Goal: Transaction & Acquisition: Purchase product/service

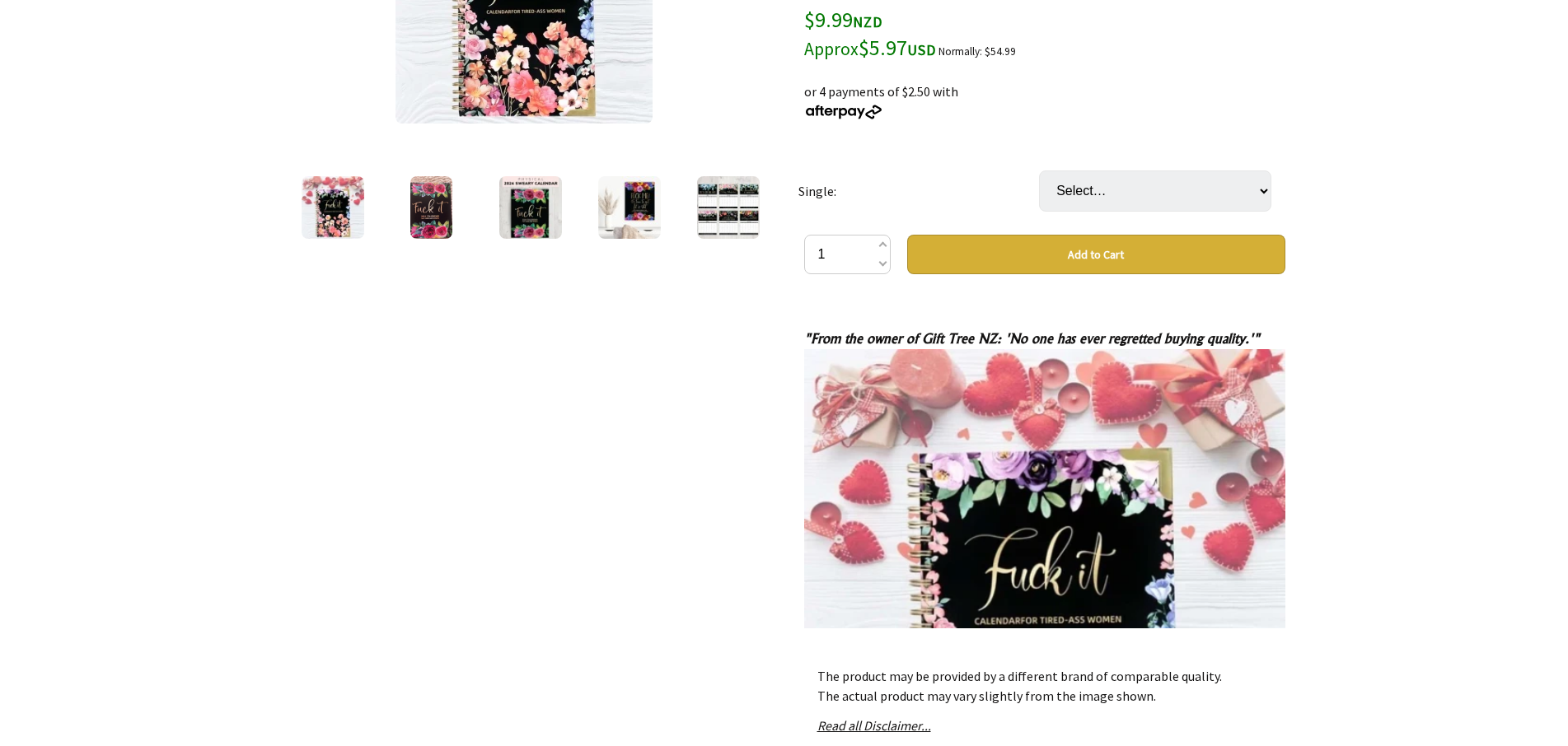
scroll to position [336, 0]
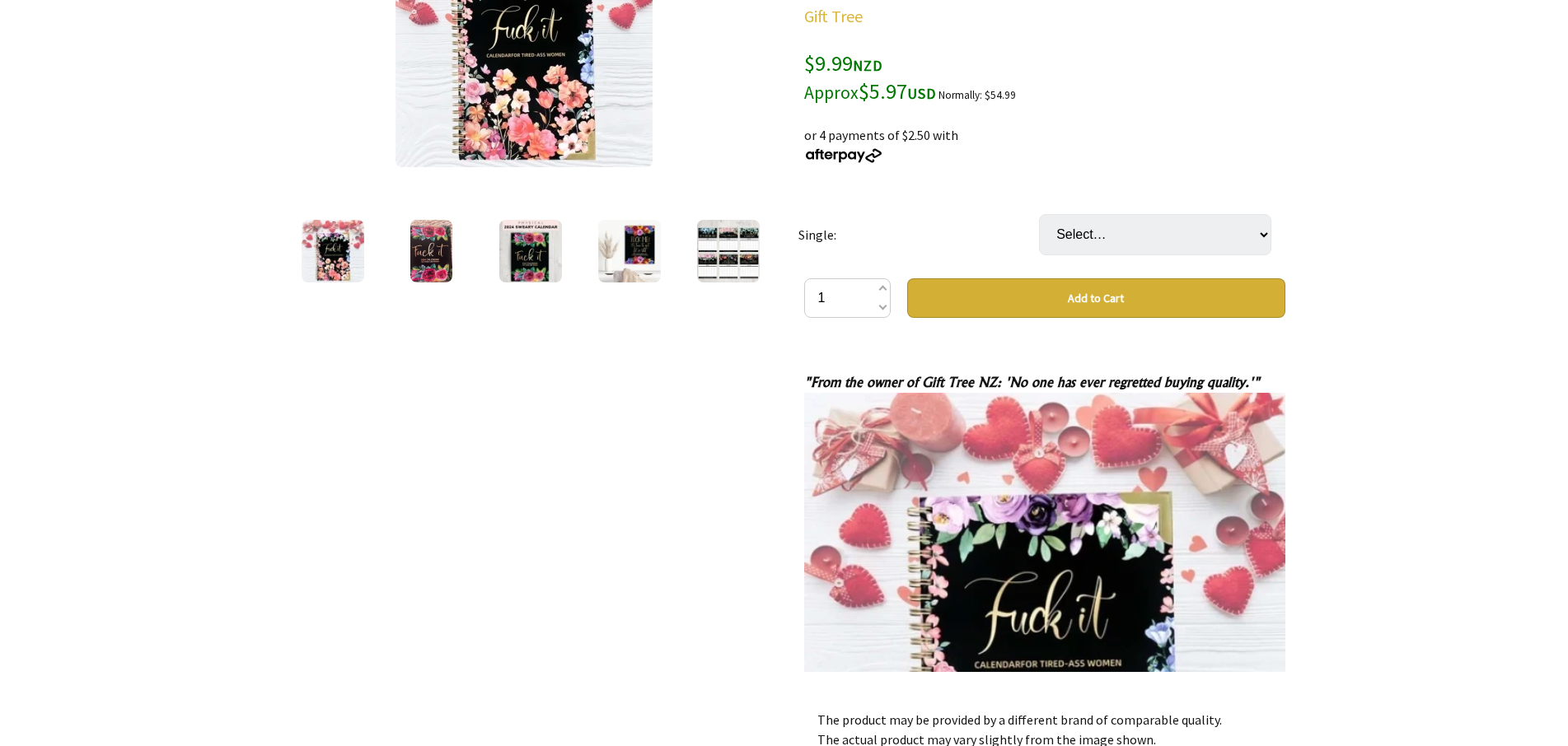
click at [422, 268] on img at bounding box center [431, 252] width 42 height 62
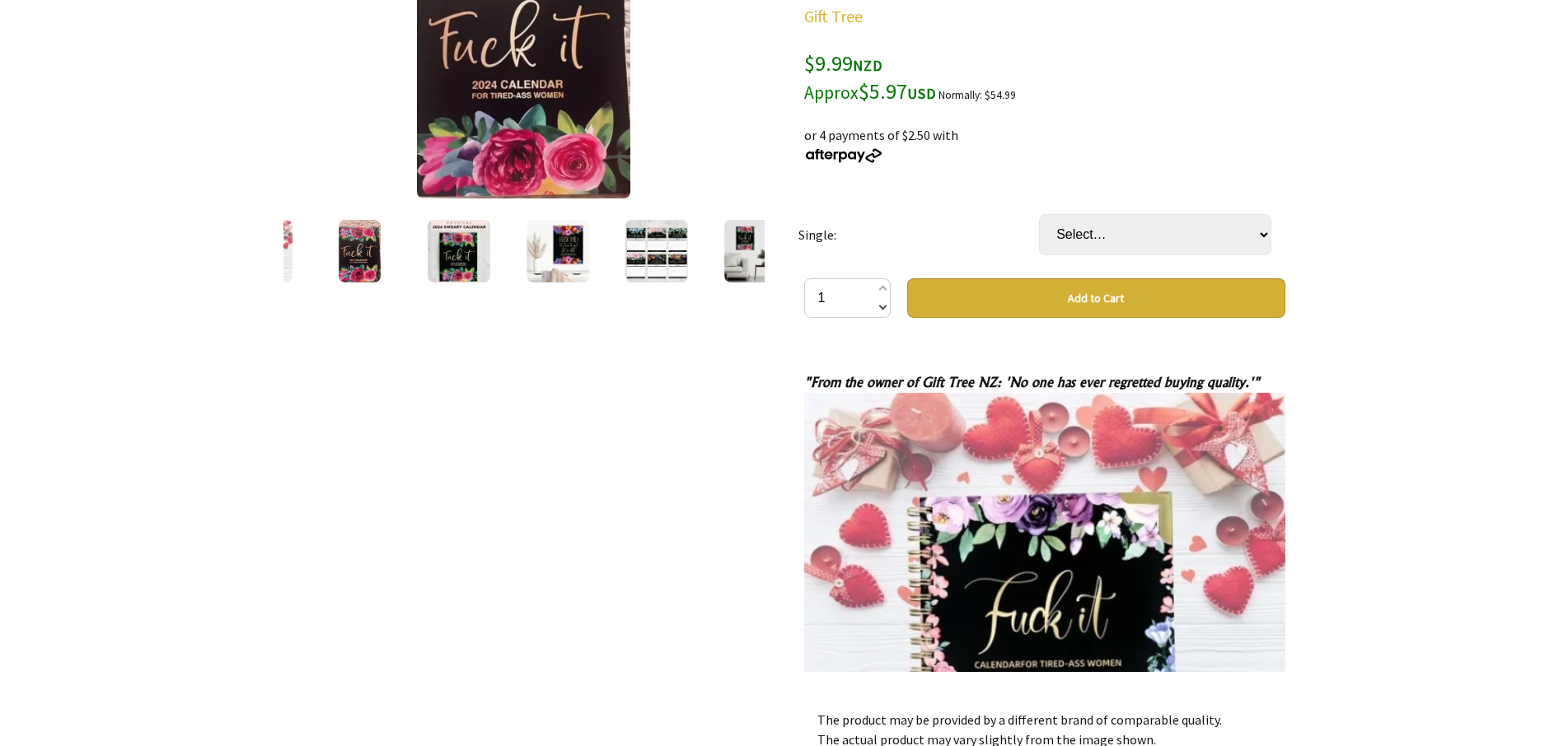
click at [884, 310] on span at bounding box center [882, 306] width 8 height 20
click at [882, 284] on span at bounding box center [882, 290] width 8 height 20
type input "2"
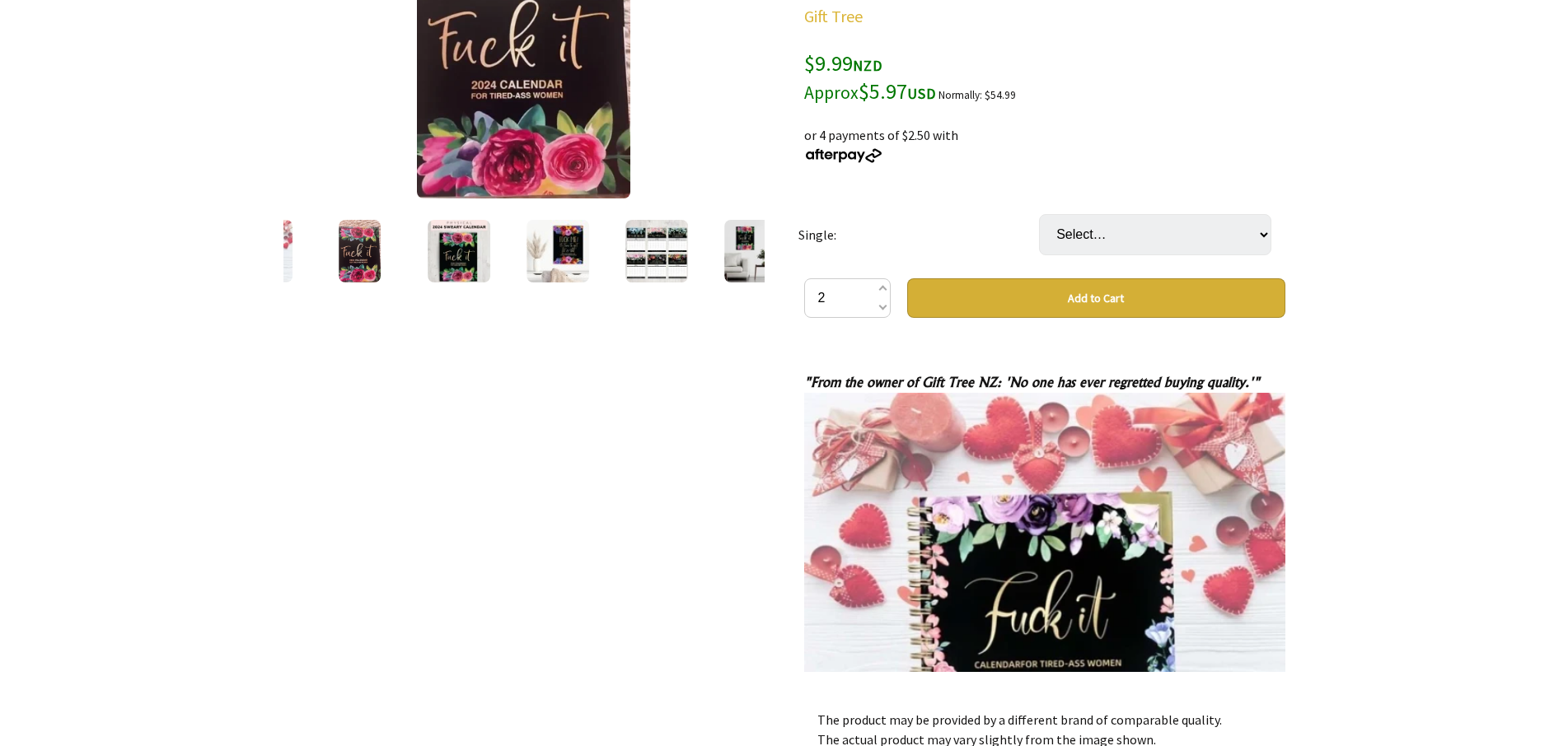
click at [576, 237] on img at bounding box center [558, 252] width 62 height 62
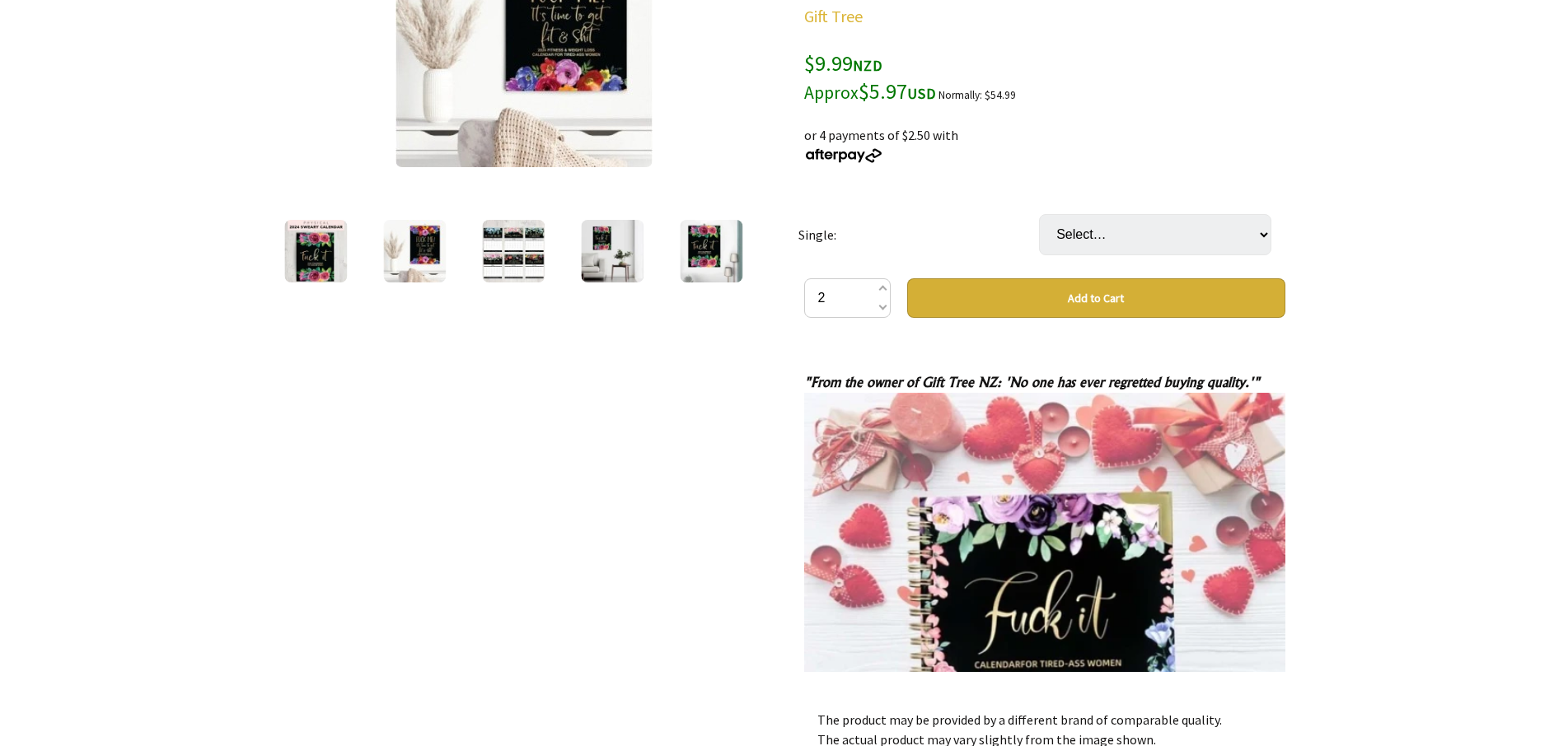
click at [507, 262] on img at bounding box center [513, 252] width 62 height 62
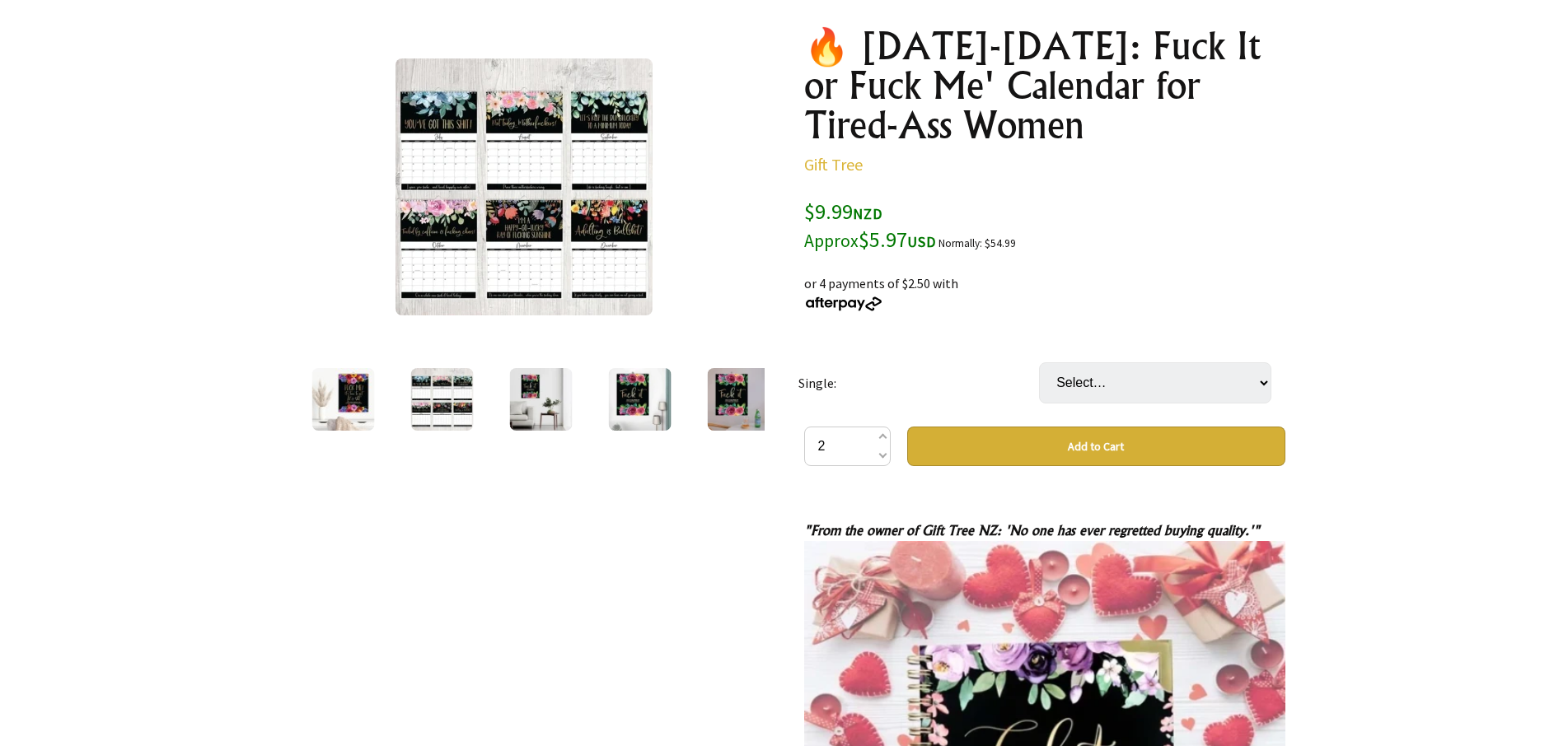
scroll to position [168, 0]
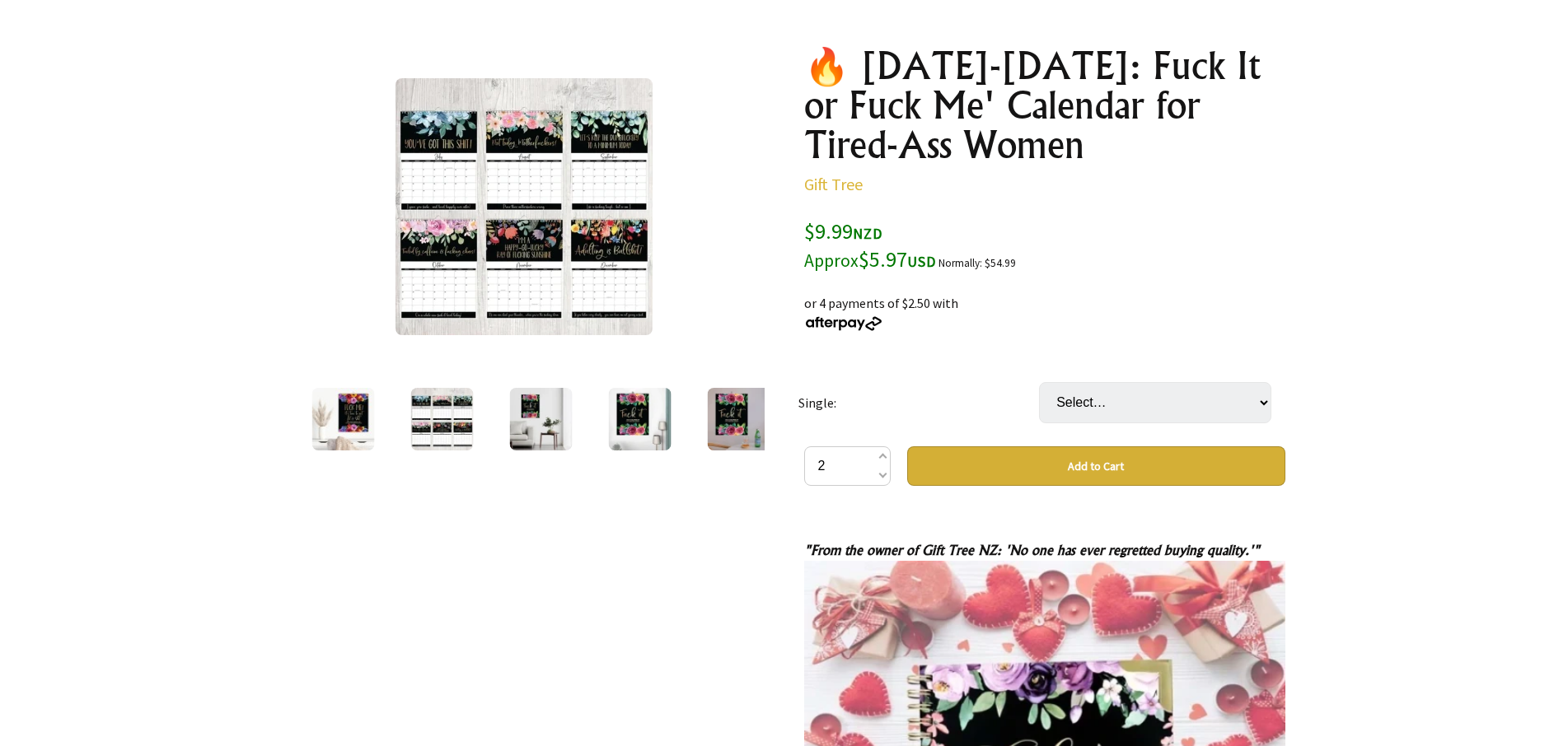
click at [529, 429] on img at bounding box center [540, 419] width 62 height 62
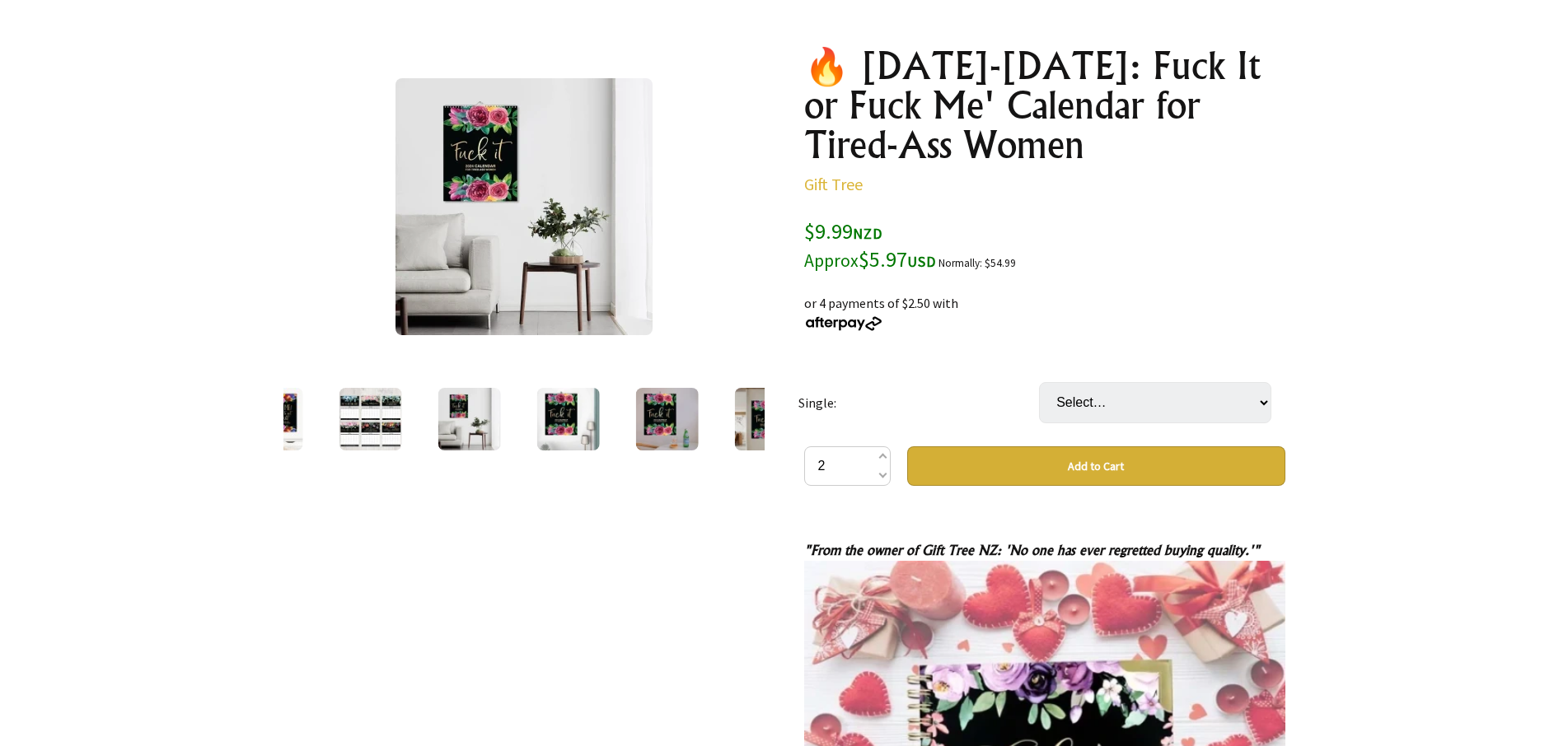
click at [567, 407] on img at bounding box center [568, 419] width 62 height 62
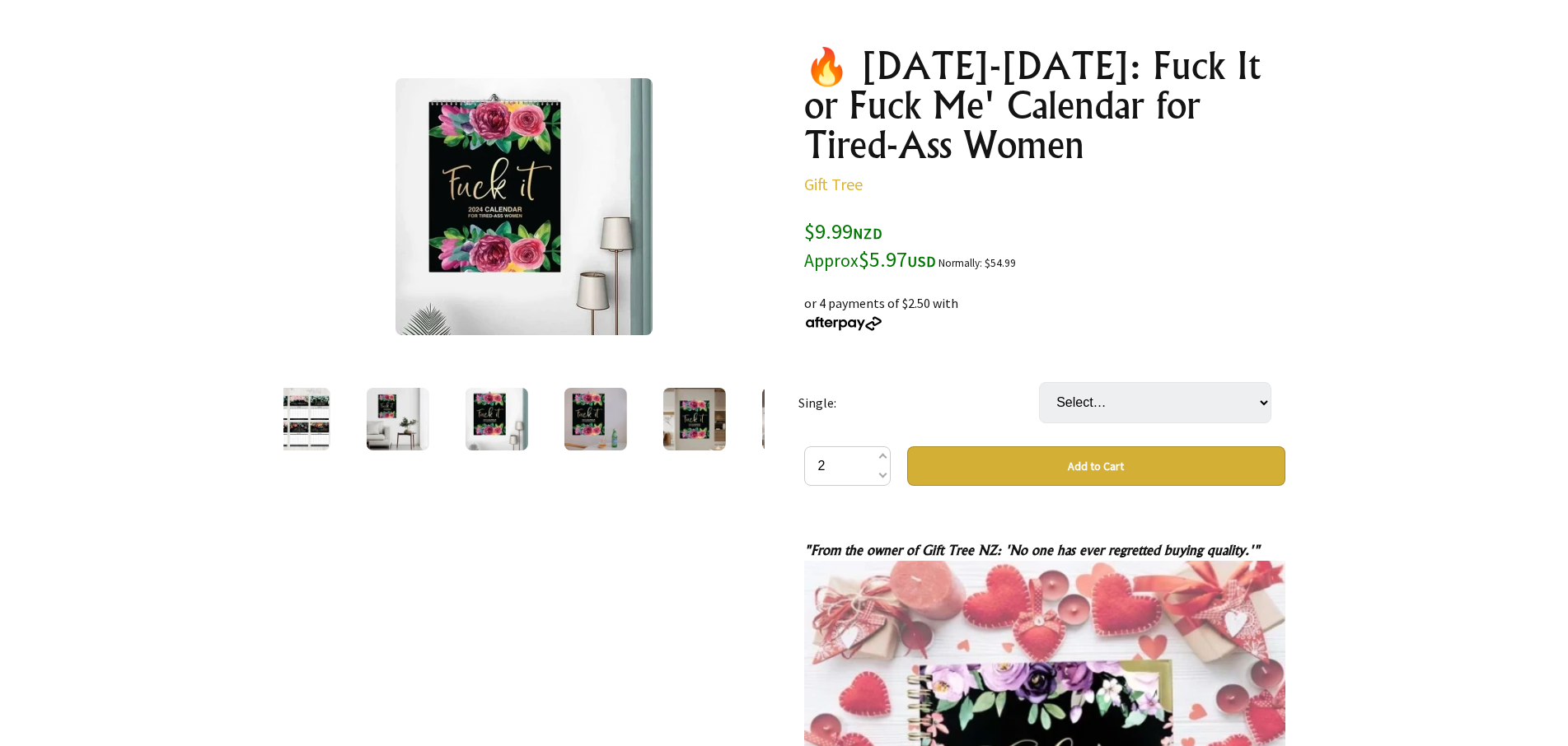
click at [592, 405] on img at bounding box center [595, 419] width 62 height 62
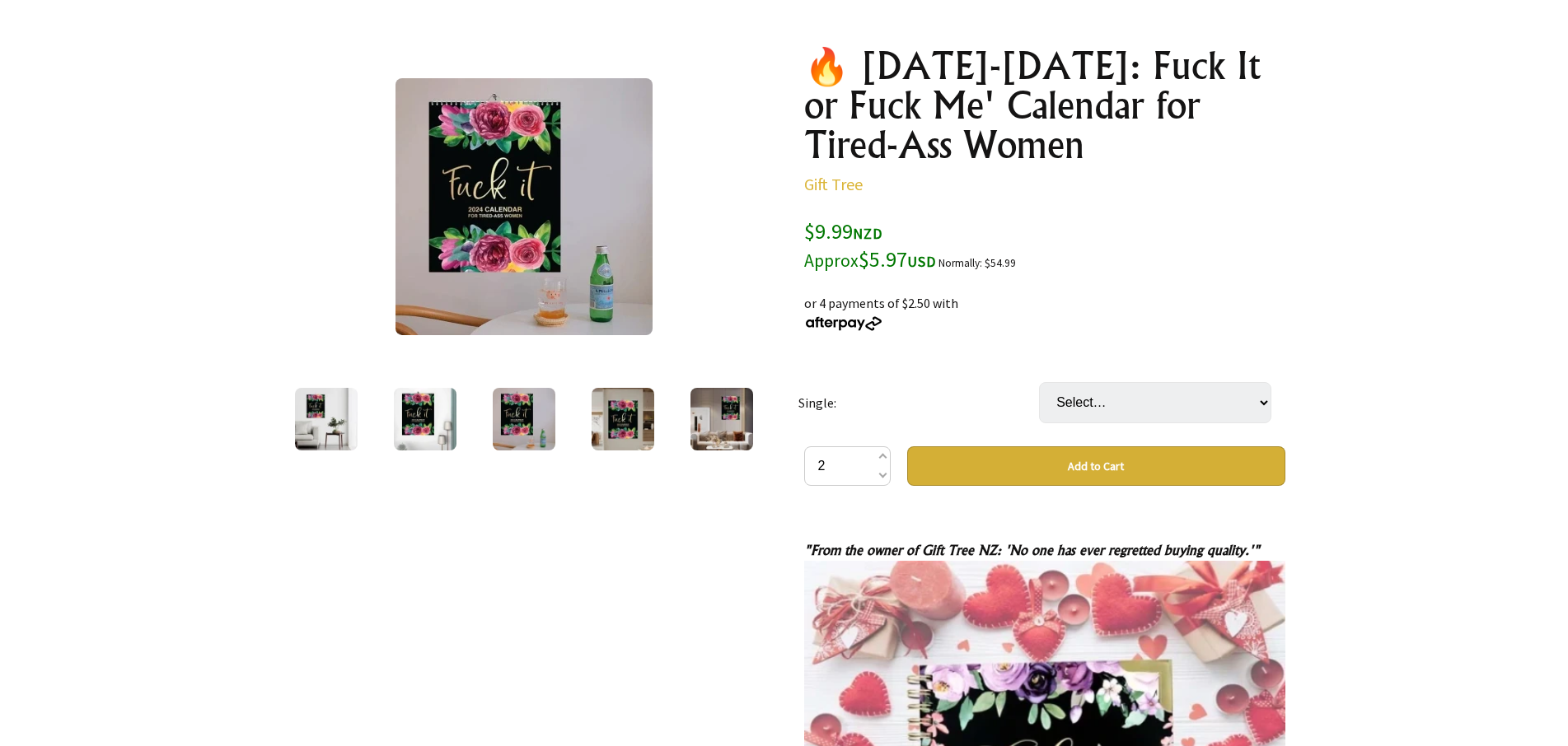
click at [634, 400] on img at bounding box center [623, 419] width 62 height 62
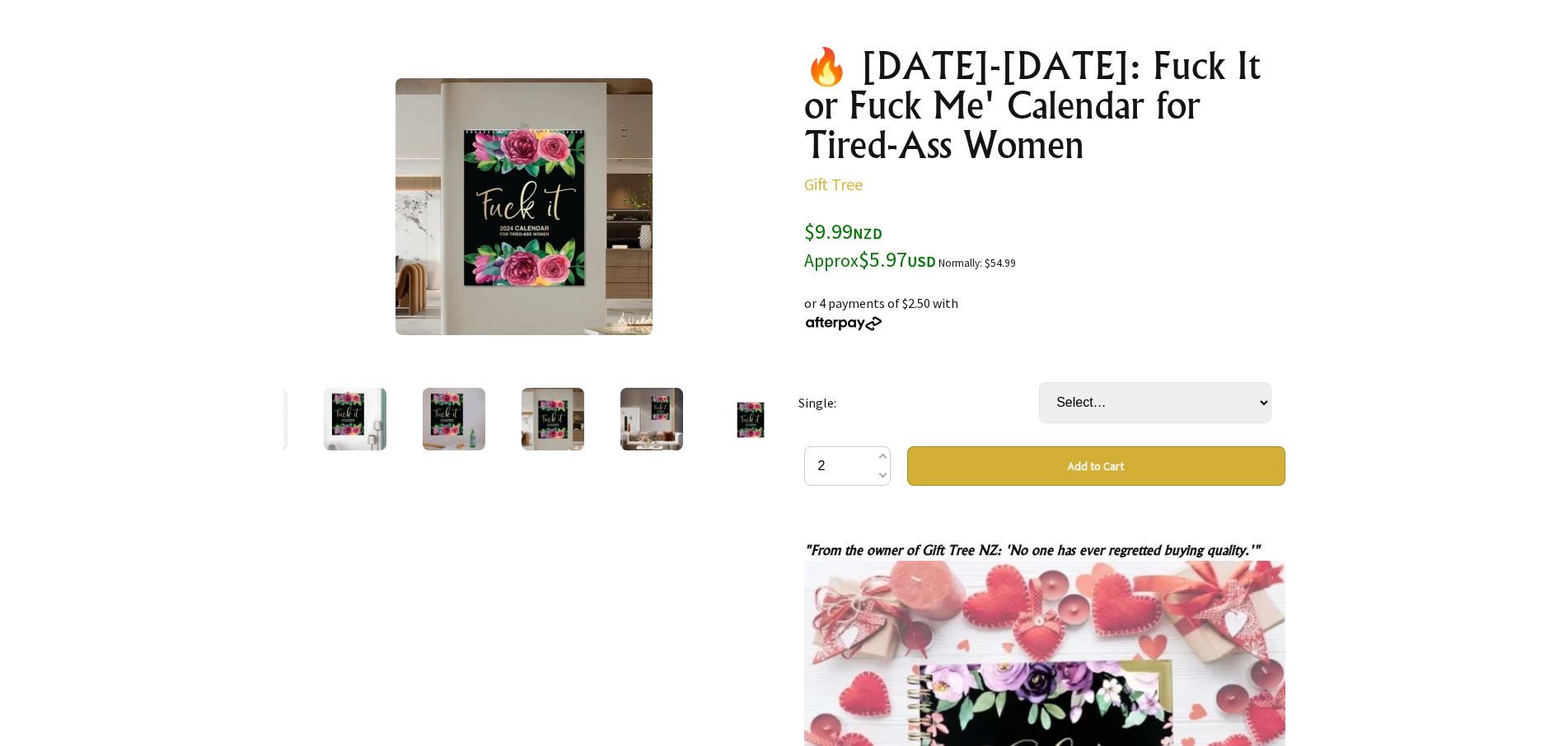
click at [687, 422] on div at bounding box center [650, 418] width 98 height 69
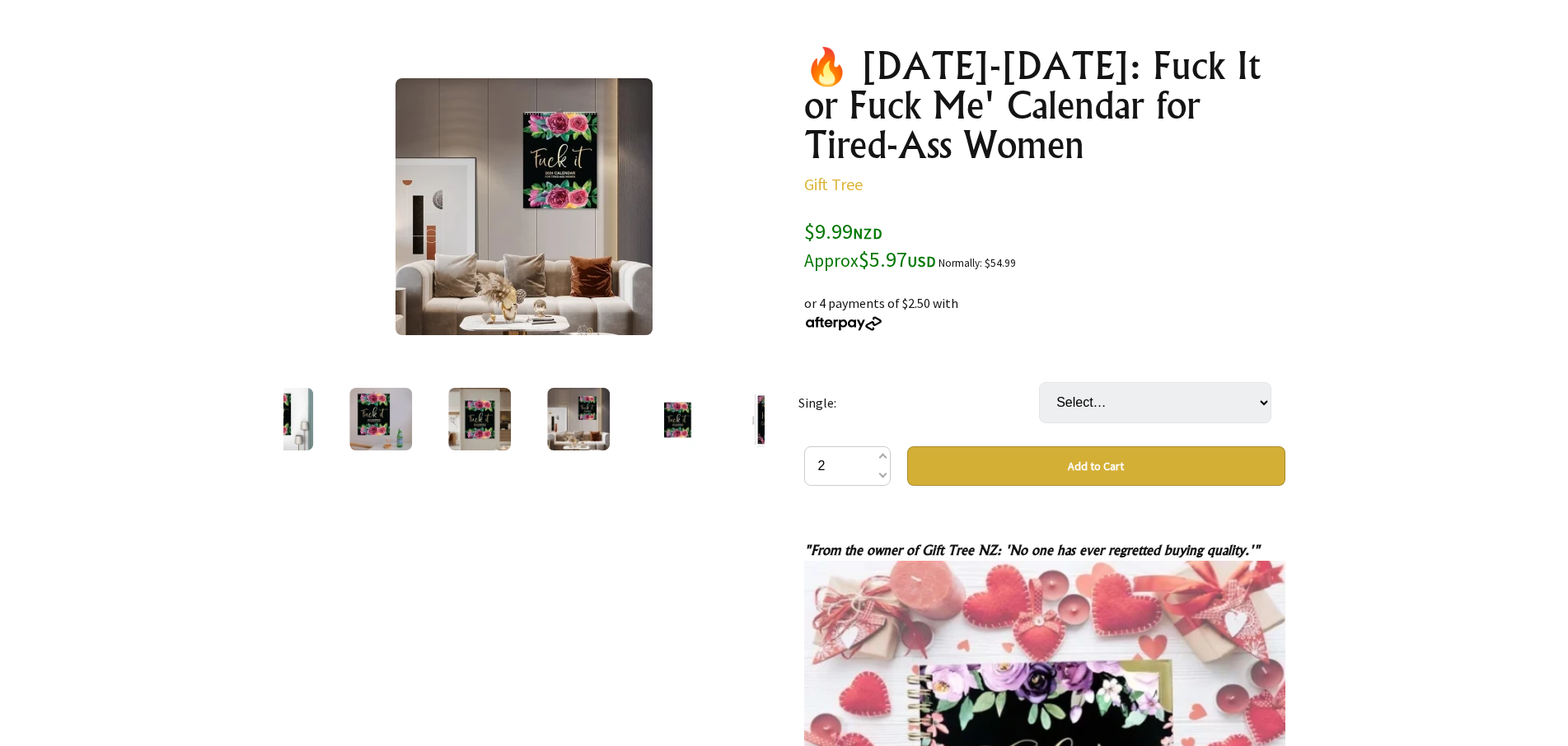
click at [674, 415] on img at bounding box center [677, 419] width 62 height 62
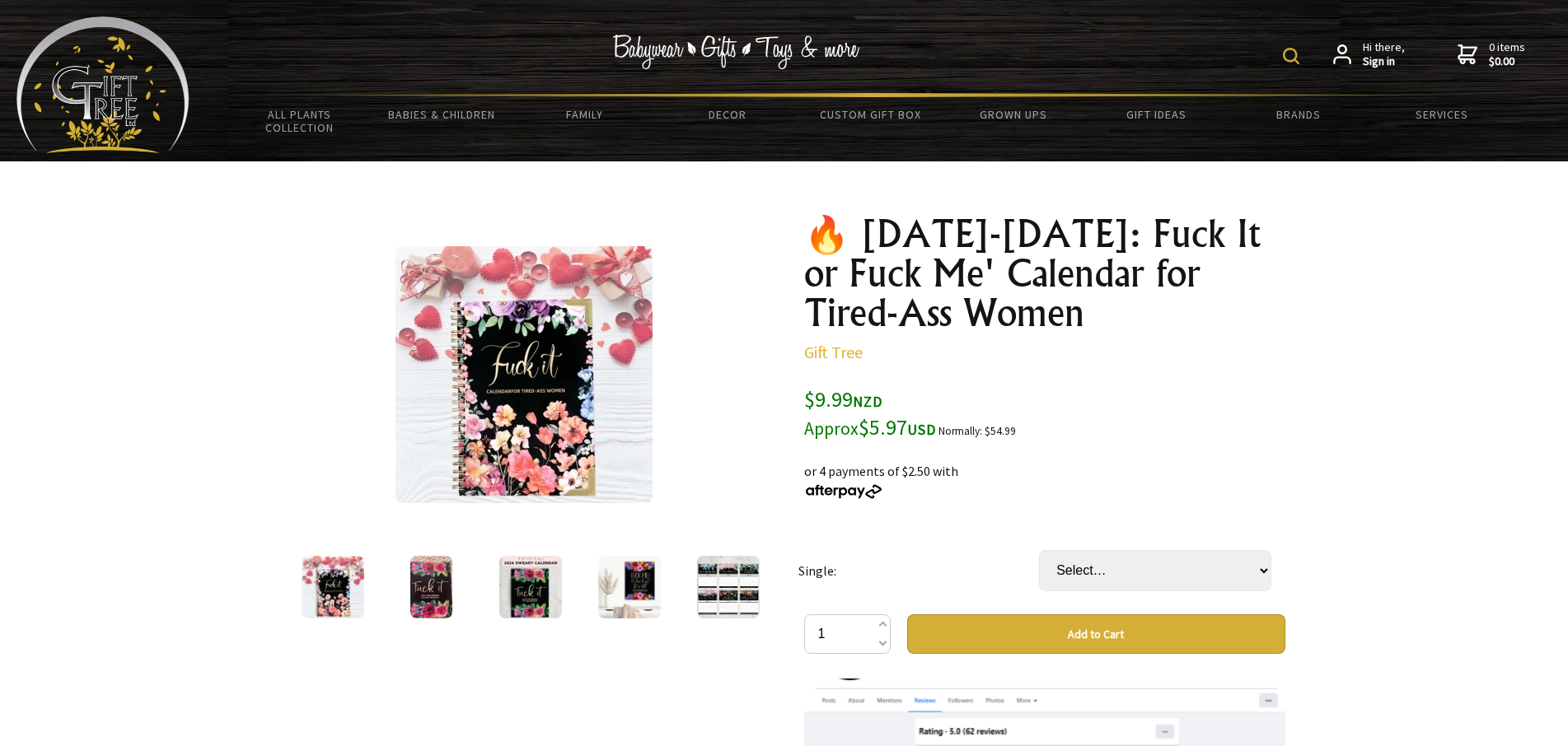
click at [542, 405] on img at bounding box center [524, 375] width 257 height 257
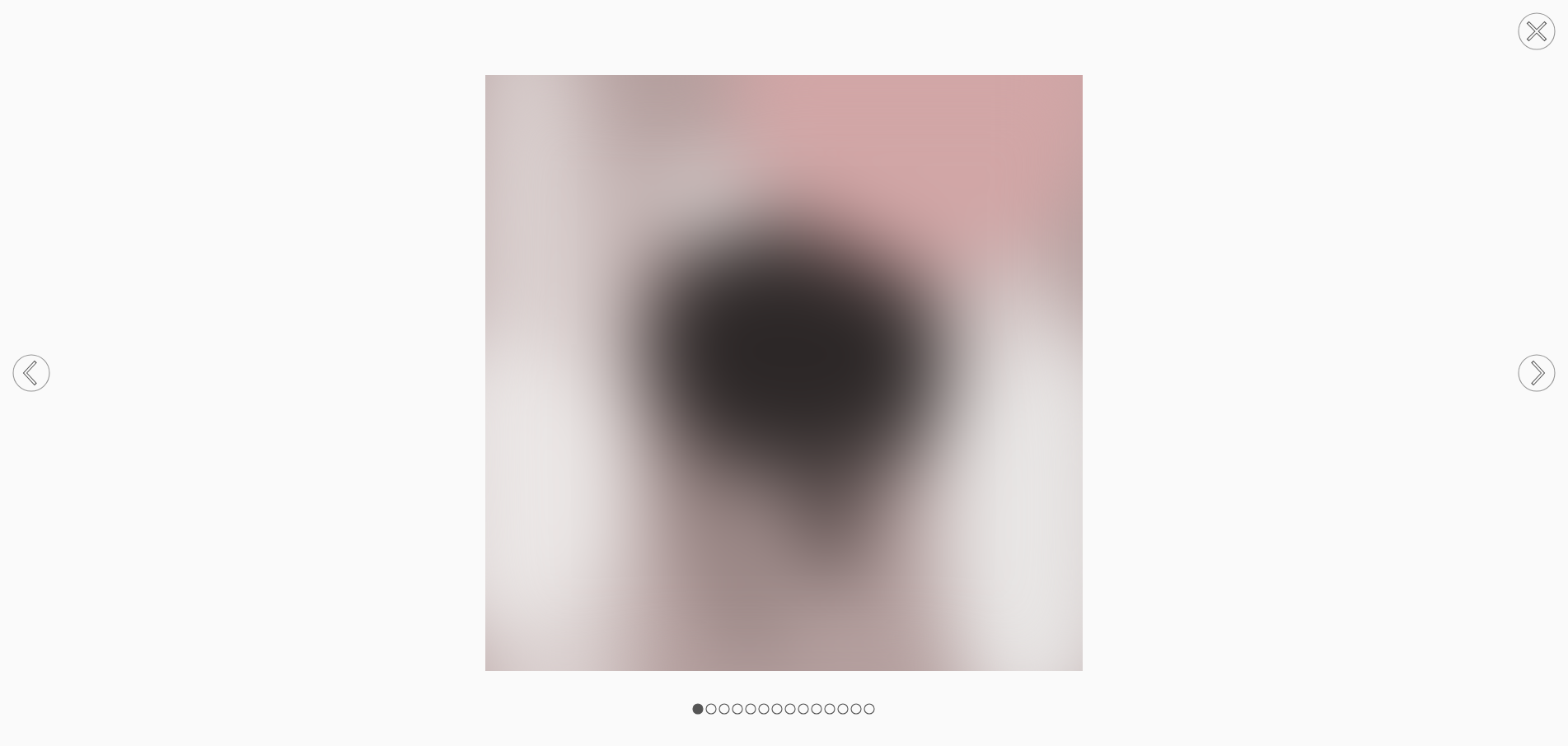
click at [542, 405] on img at bounding box center [784, 373] width 1568 height 597
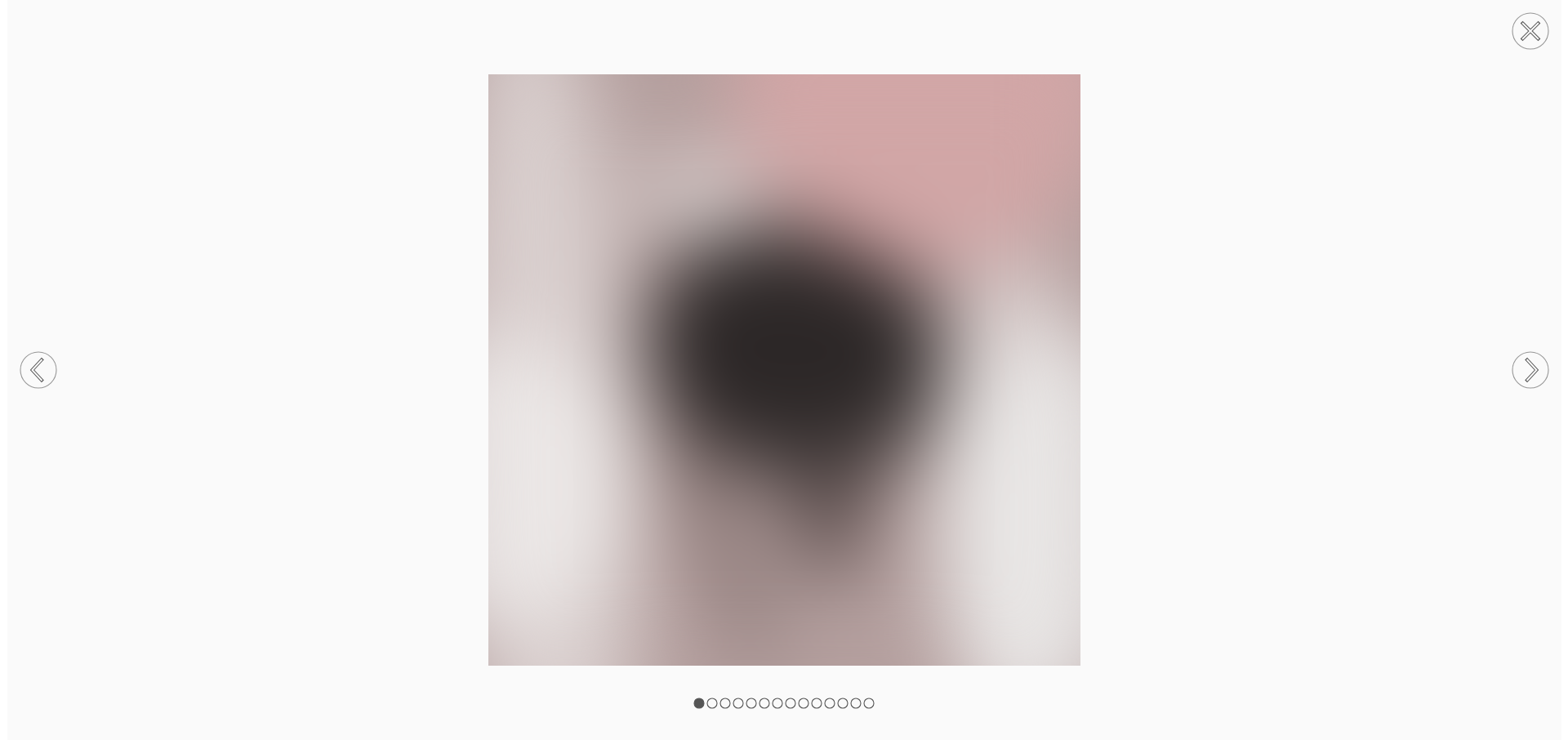
scroll to position [5407, 0]
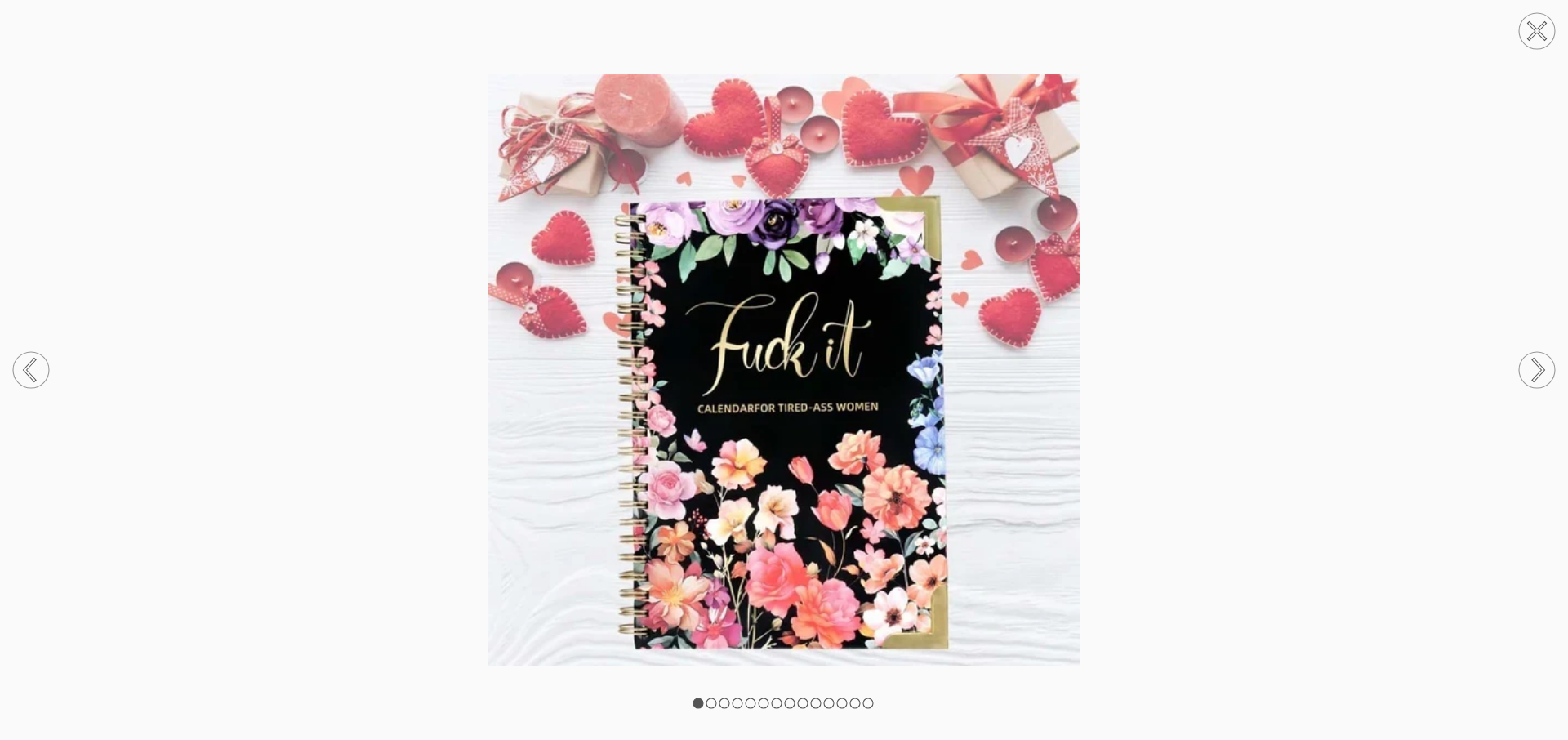
click at [1540, 360] on circle at bounding box center [1536, 370] width 36 height 36
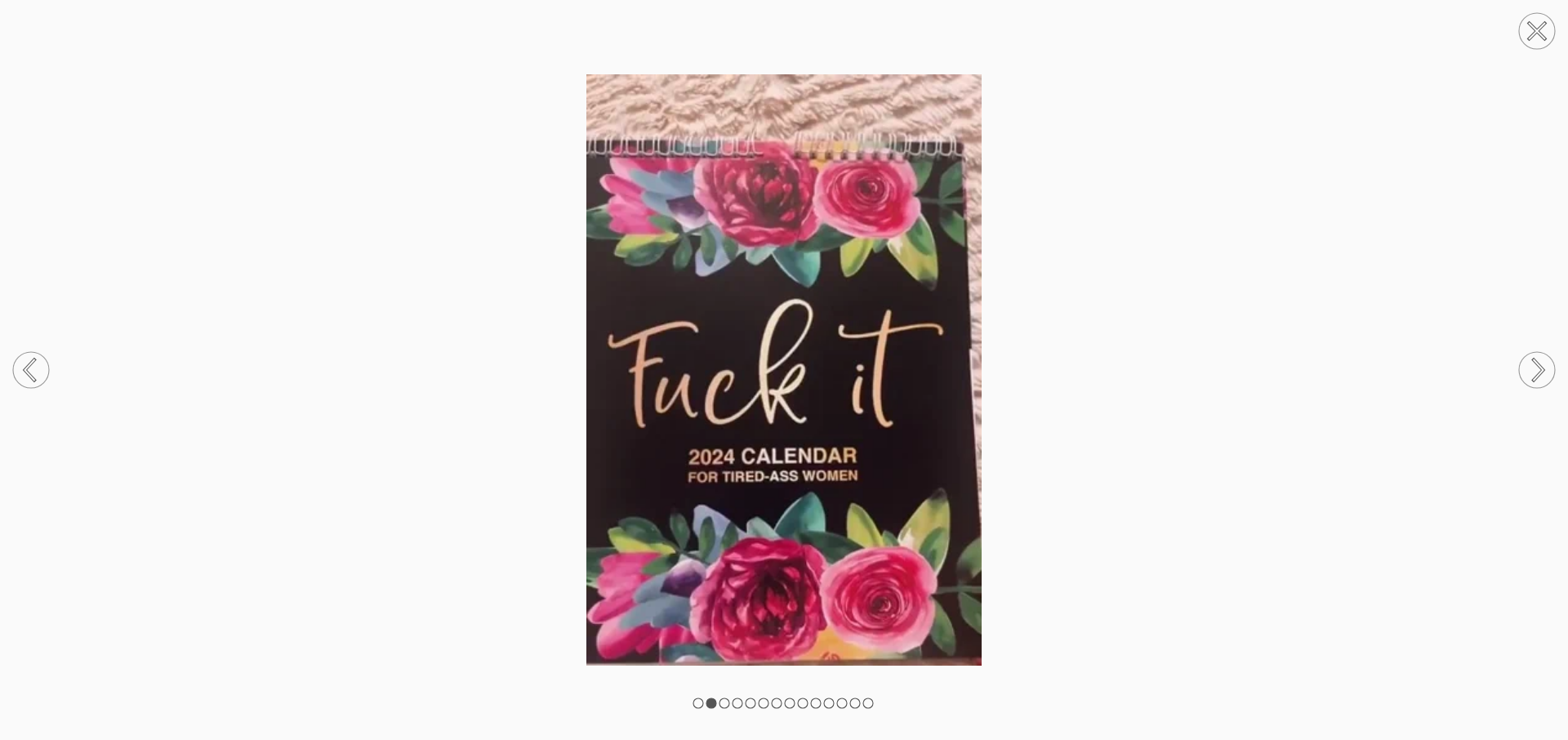
click at [1539, 358] on circle at bounding box center [1536, 370] width 36 height 36
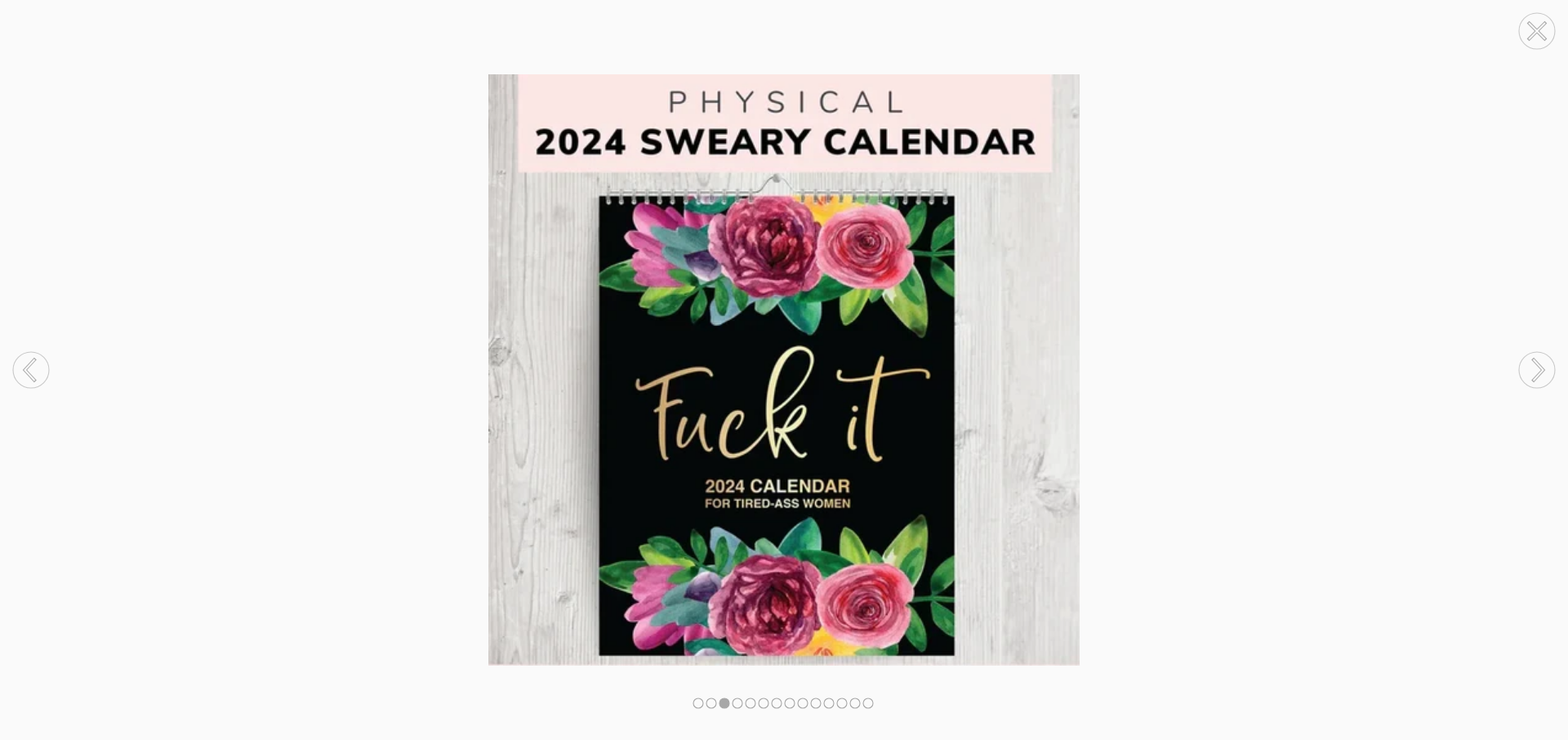
click at [1539, 358] on circle at bounding box center [1536, 370] width 36 height 36
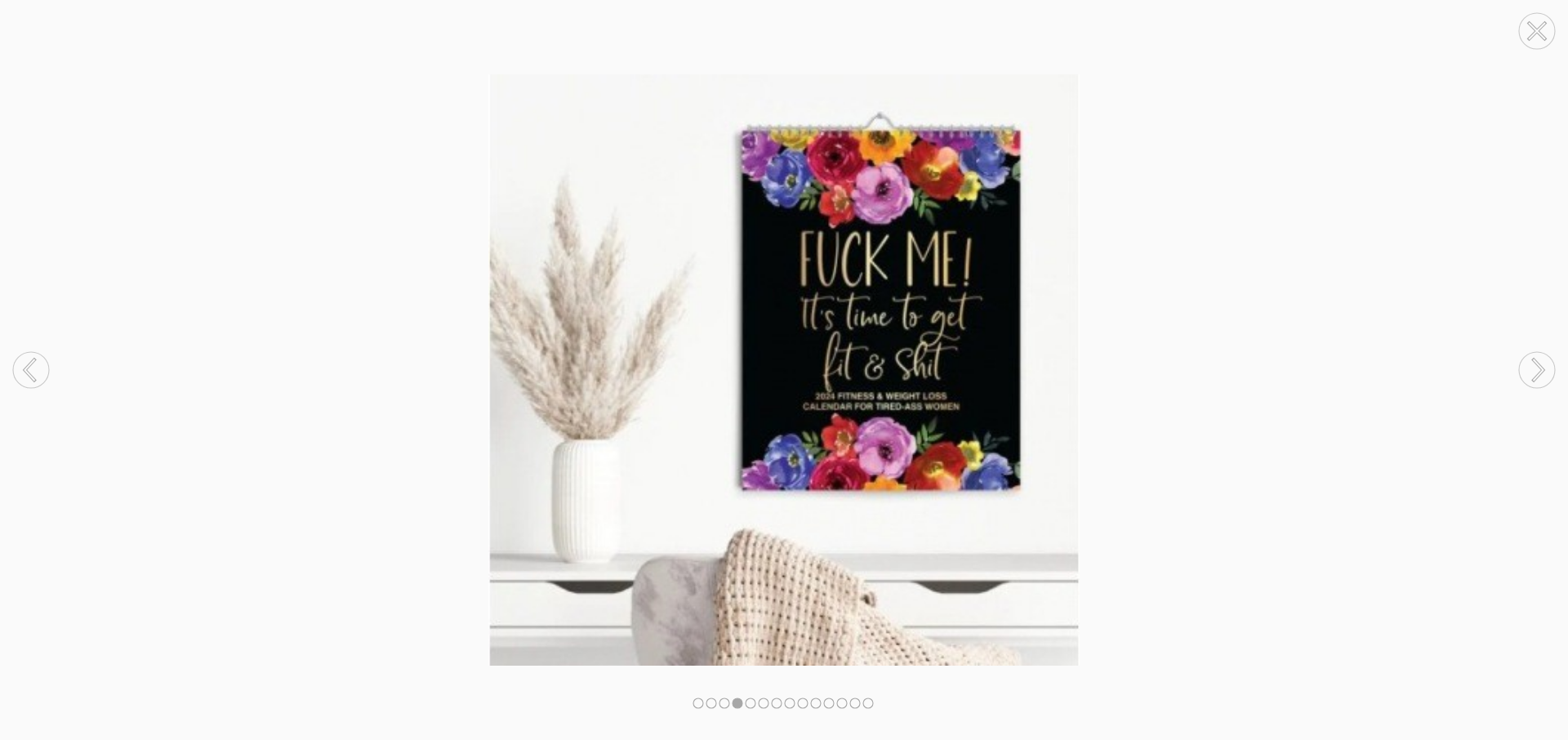
click at [1539, 358] on circle at bounding box center [1536, 370] width 36 height 36
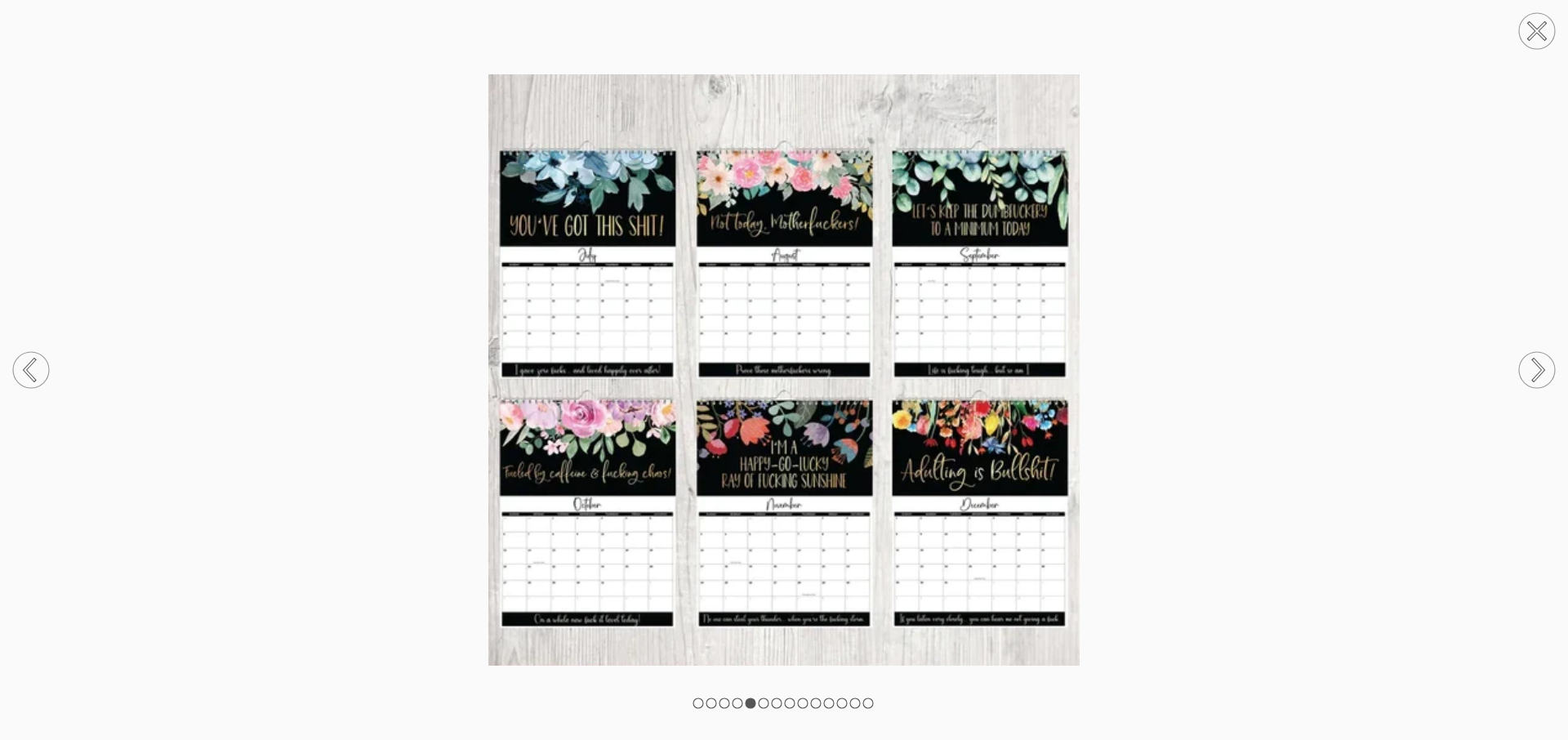
click at [1539, 358] on circle at bounding box center [1536, 370] width 36 height 36
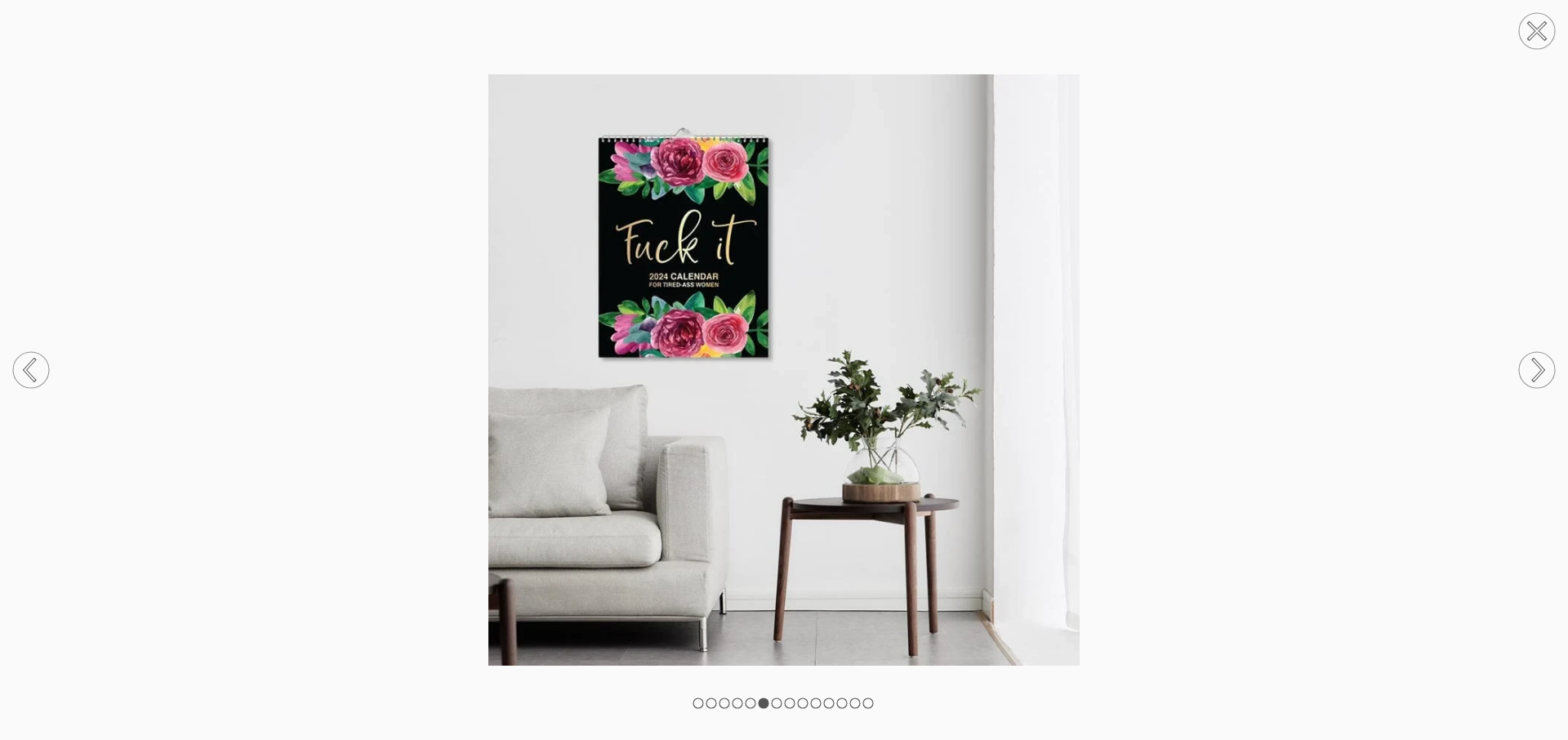
click at [1539, 358] on circle at bounding box center [1536, 370] width 36 height 36
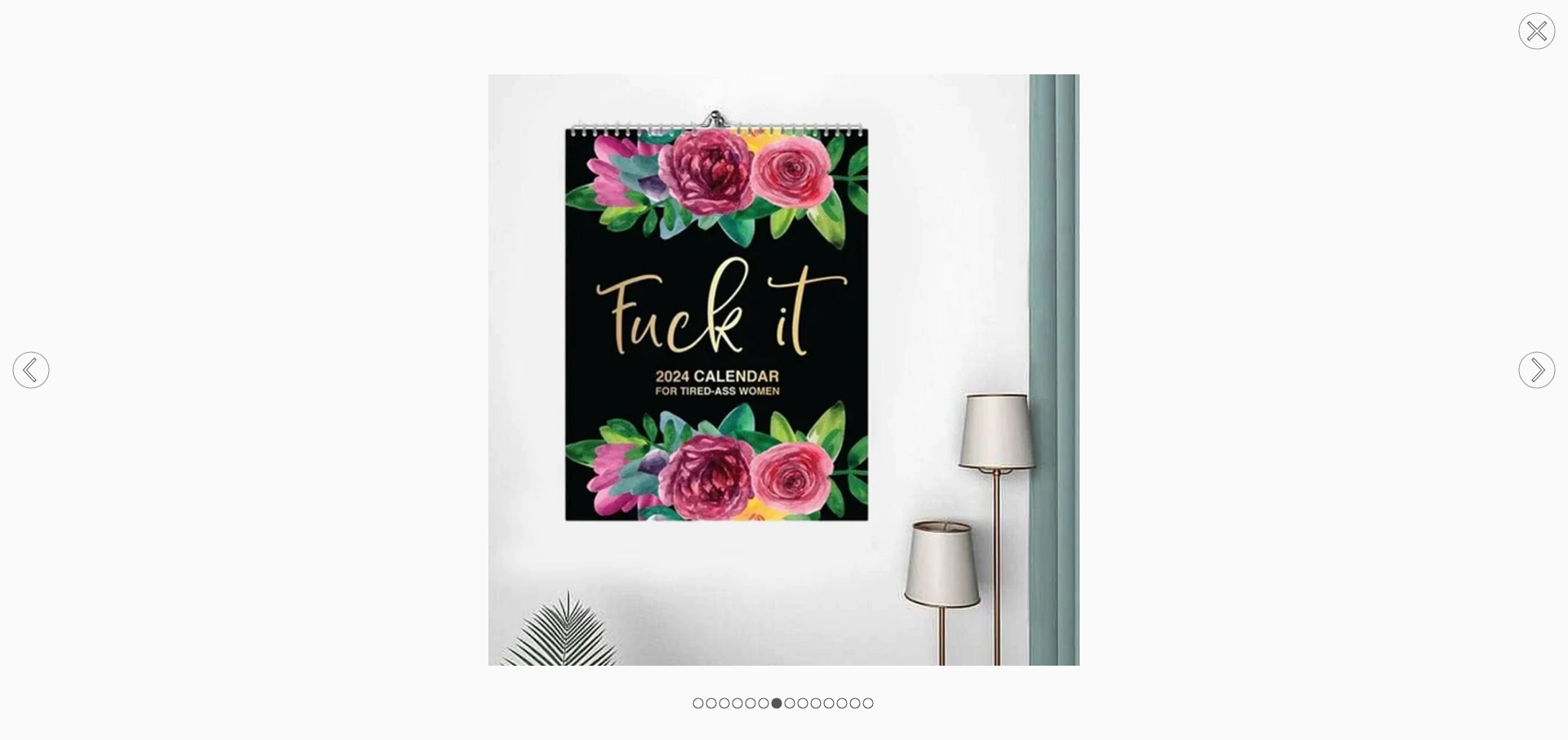
click at [1539, 358] on circle at bounding box center [1536, 370] width 36 height 36
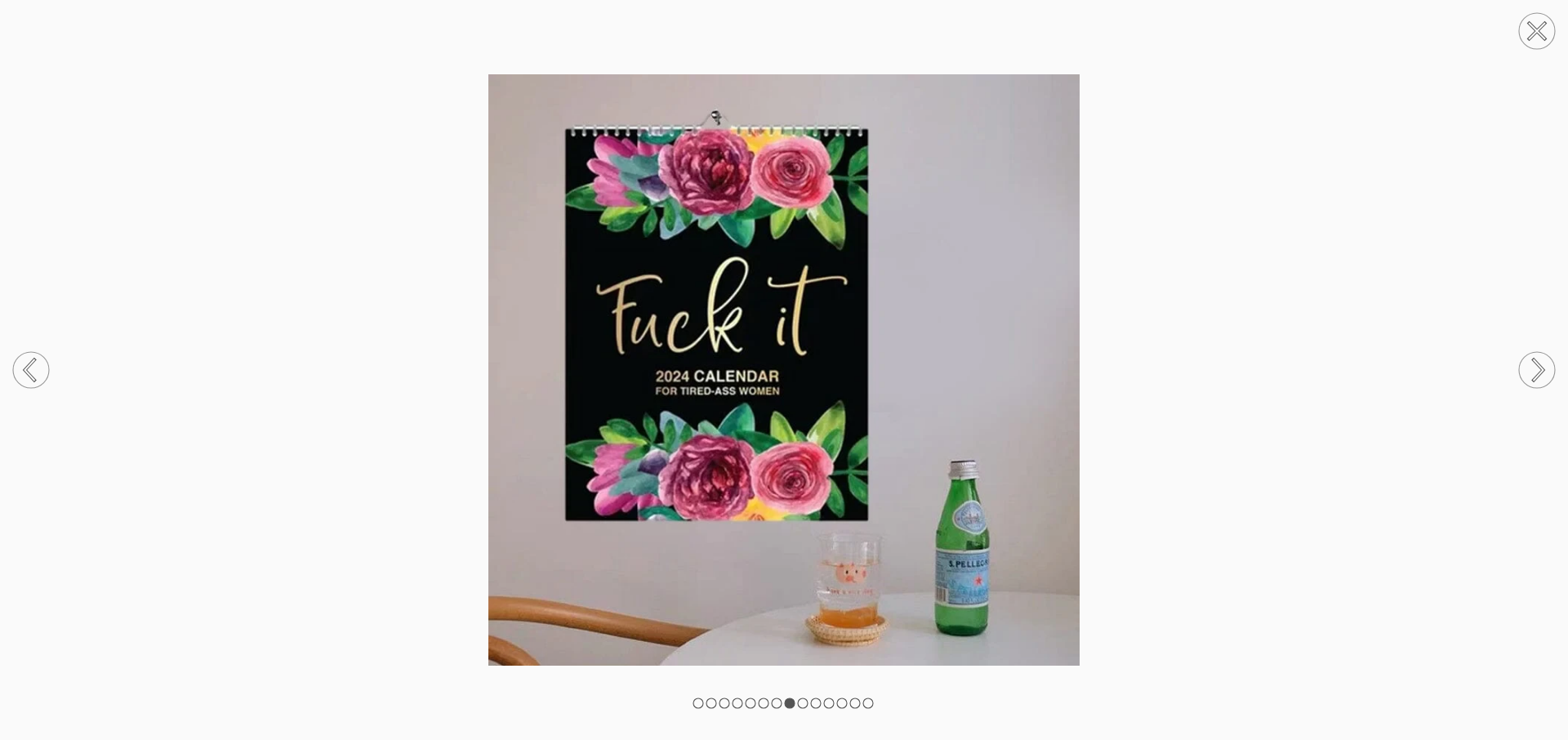
click at [1539, 358] on circle at bounding box center [1536, 370] width 36 height 36
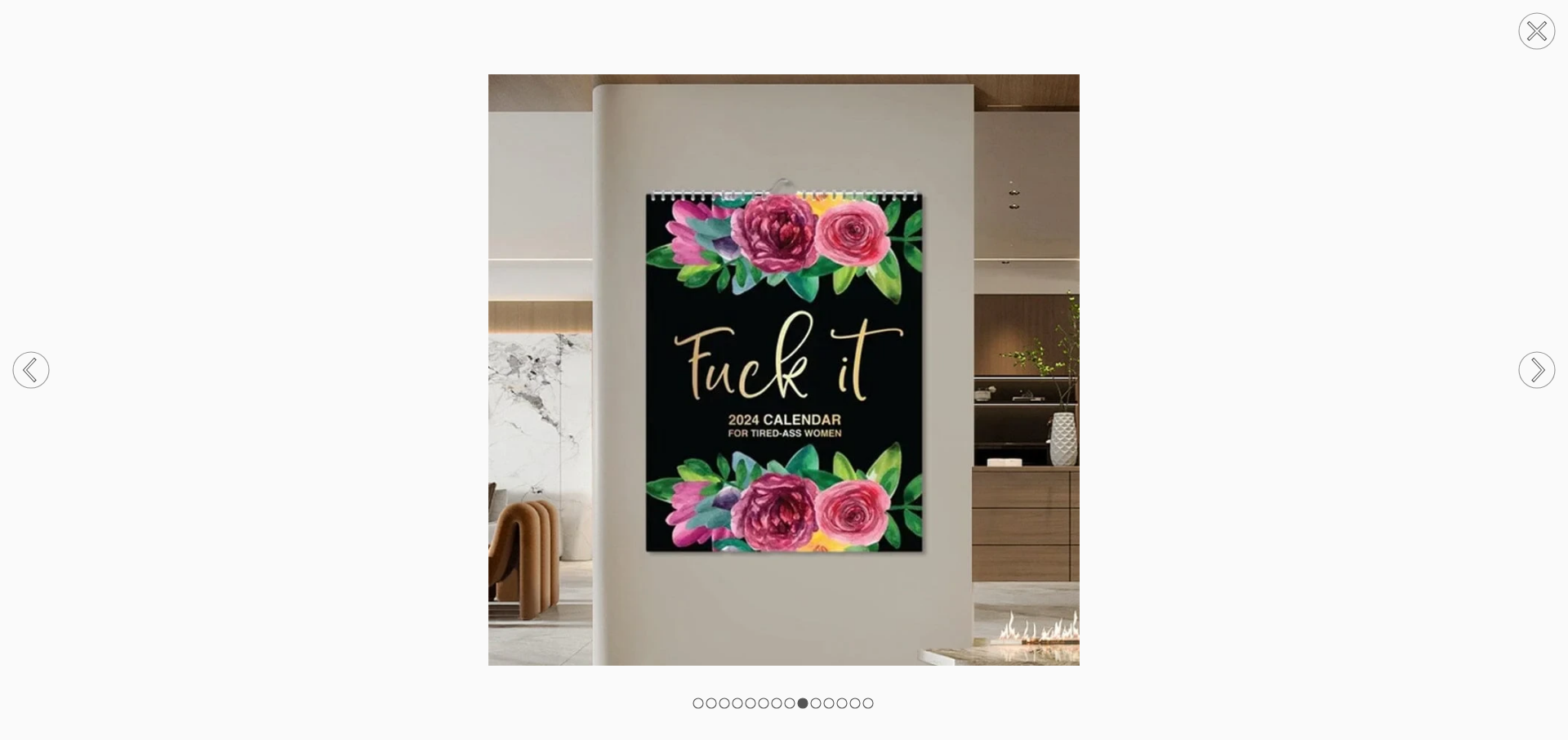
click at [1539, 358] on circle at bounding box center [1536, 370] width 36 height 36
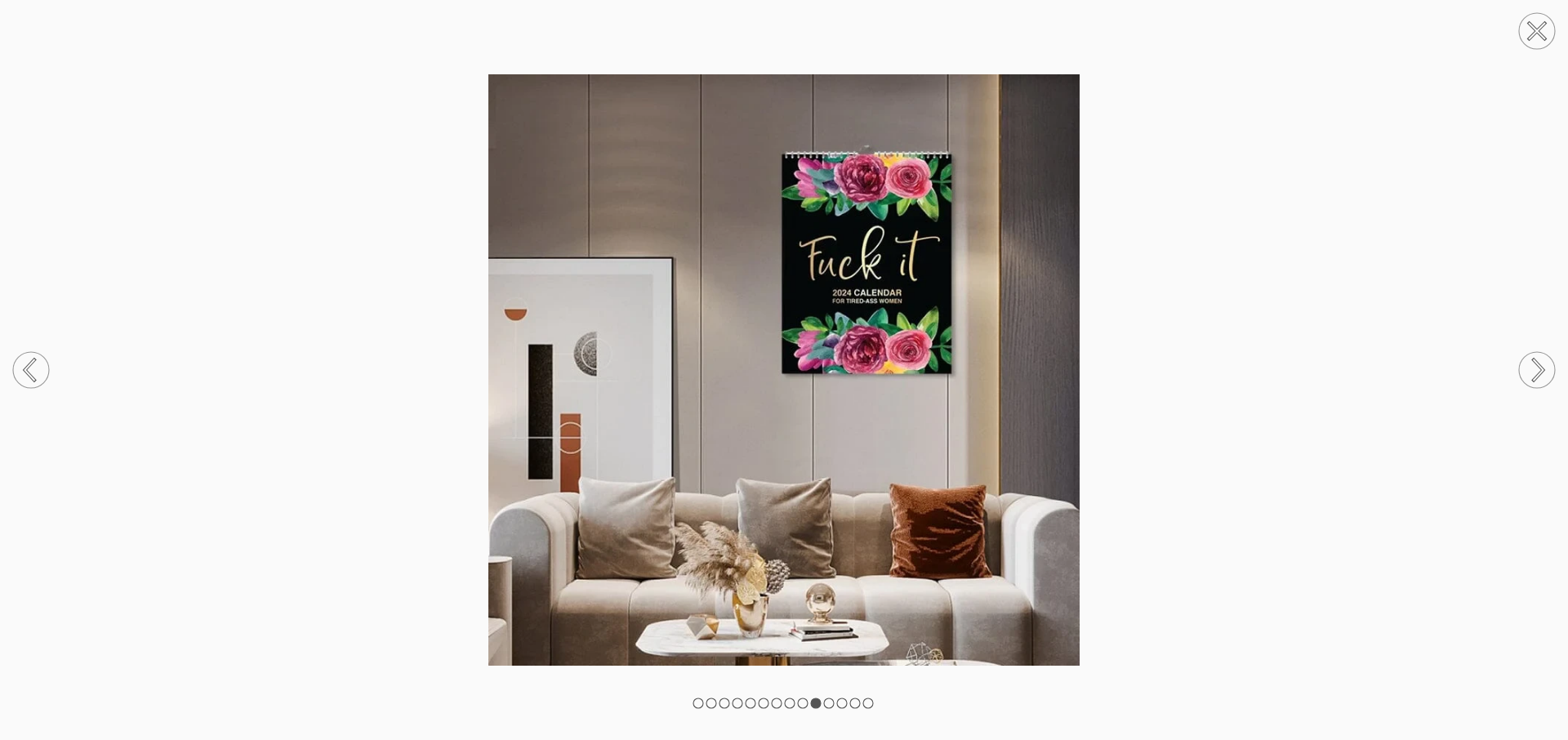
click at [1539, 361] on circle at bounding box center [1536, 370] width 36 height 36
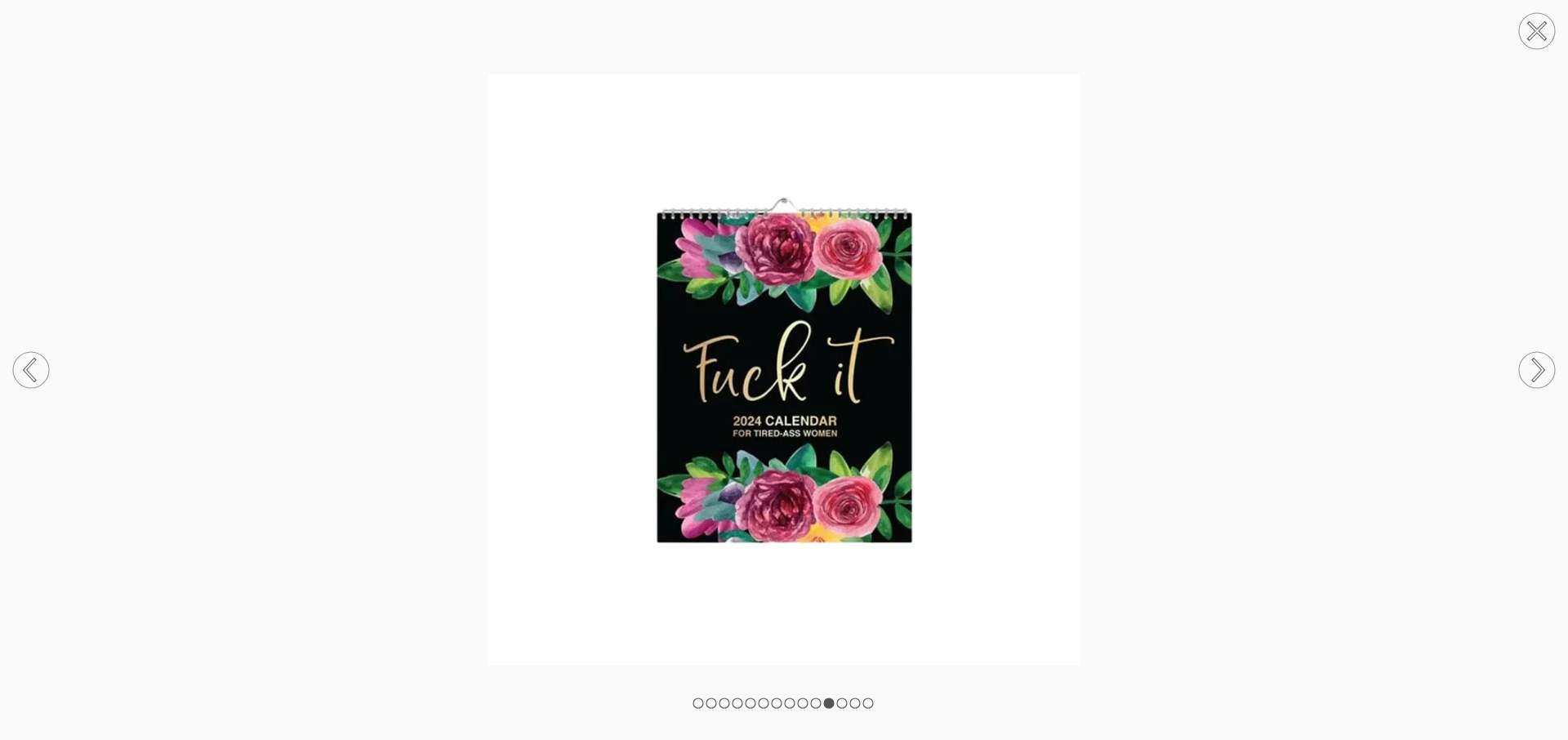
click at [1538, 361] on circle at bounding box center [1536, 370] width 36 height 36
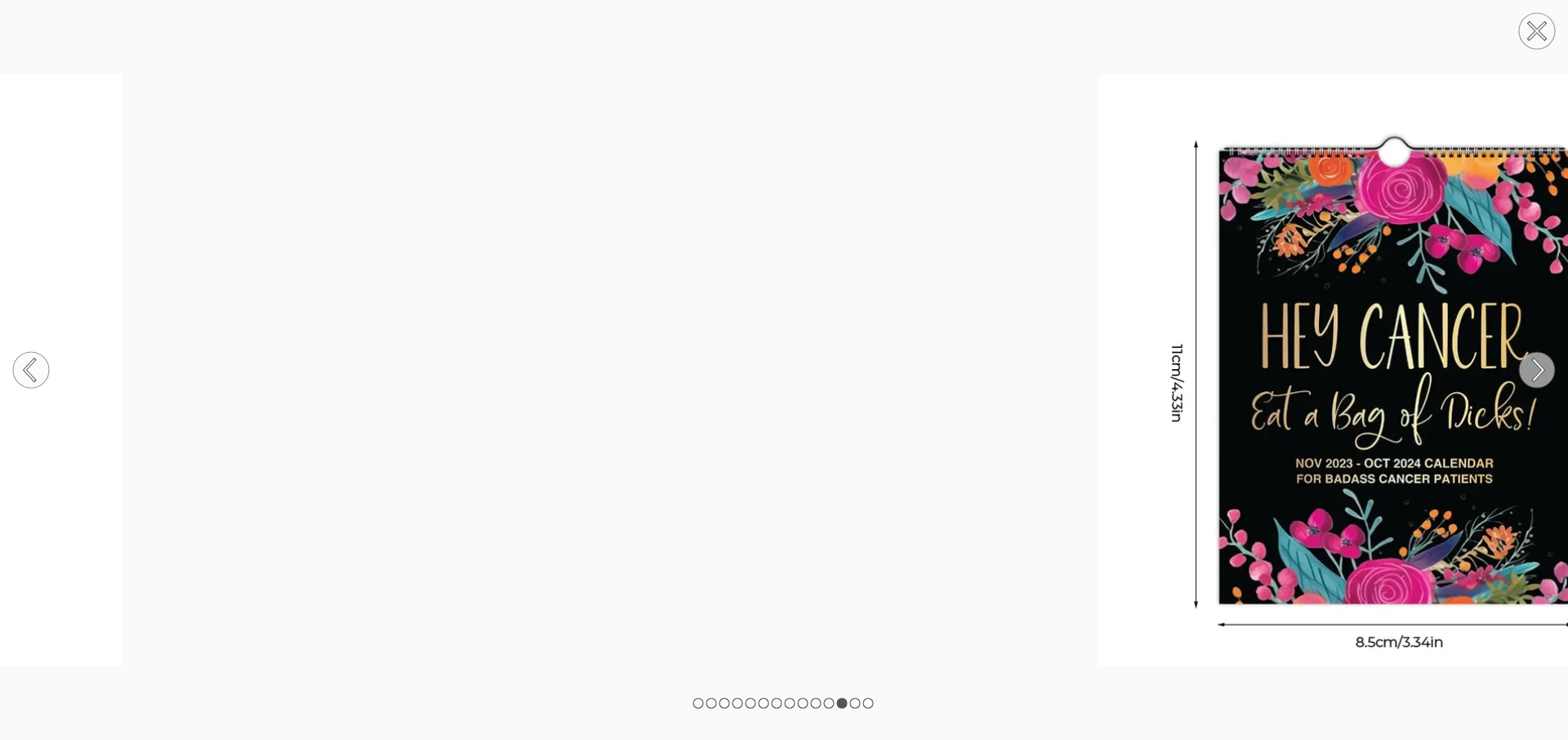
click at [1538, 361] on circle at bounding box center [1536, 370] width 36 height 36
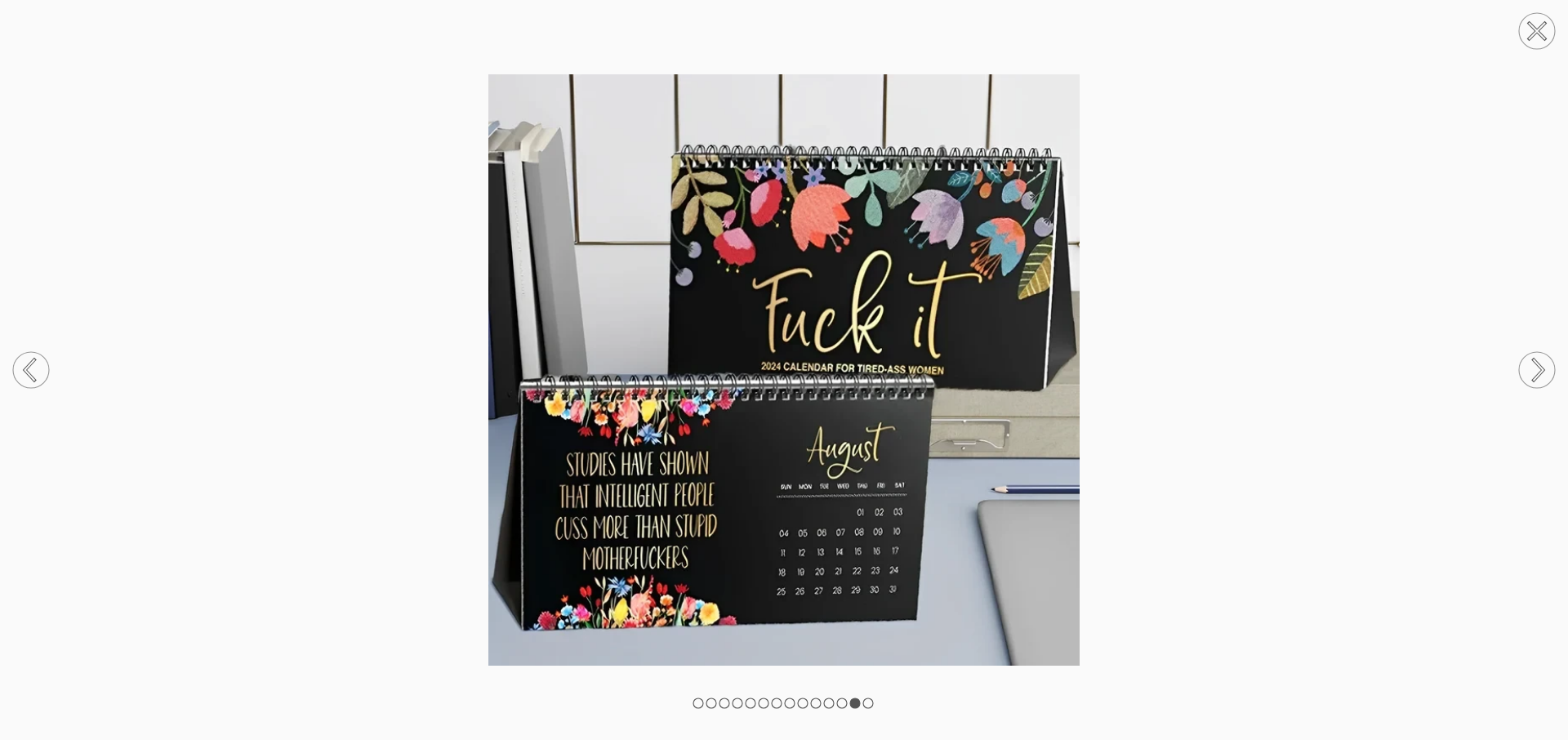
click at [1532, 366] on circle at bounding box center [1536, 370] width 36 height 36
